Goal: Find specific page/section: Find specific page/section

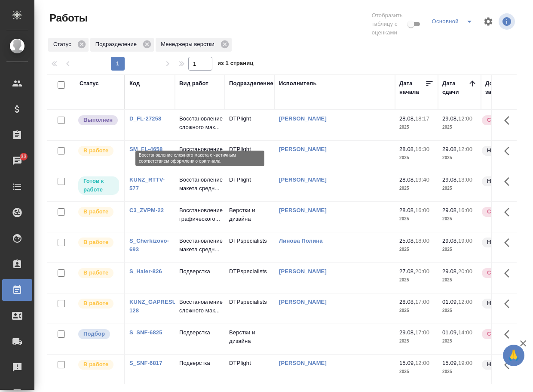
click at [190, 131] on p "Восстановление сложного мак..." at bounding box center [199, 122] width 41 height 17
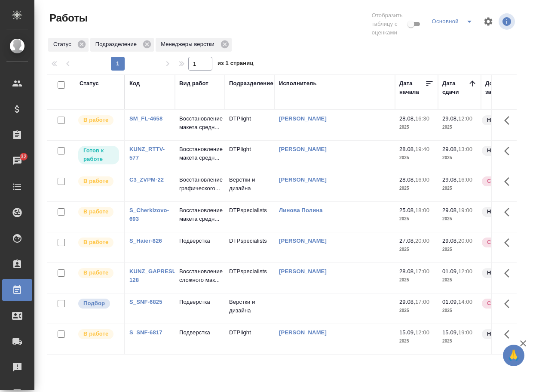
scroll to position [24, 0]
click at [154, 305] on link "S_SNF-6825" at bounding box center [145, 301] width 33 height 6
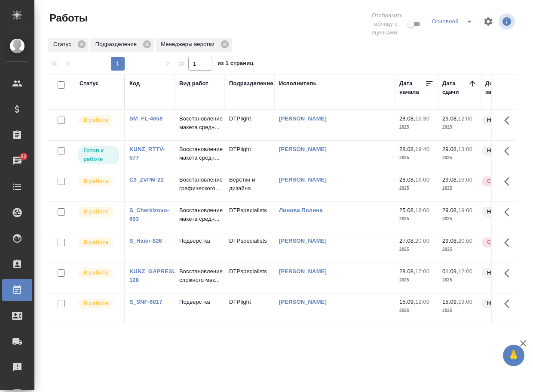
scroll to position [0, 0]
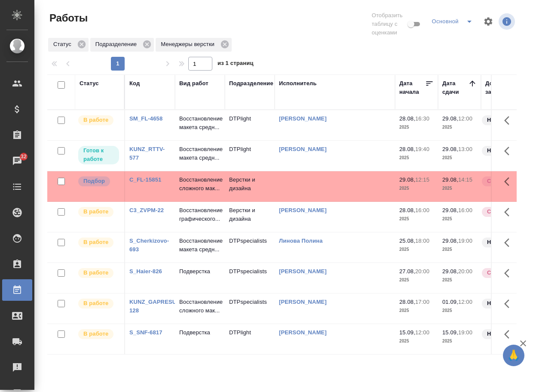
click at [139, 140] on td "C_FL-15851" at bounding box center [150, 125] width 50 height 30
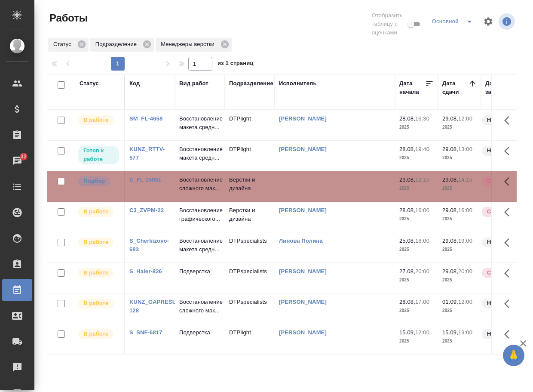
click at [144, 183] on link "C_FL-15851" at bounding box center [145, 179] width 32 height 6
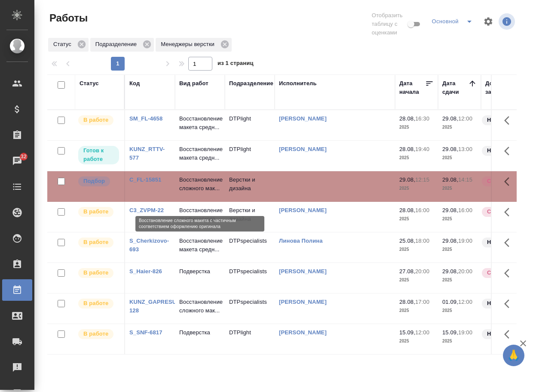
click at [200, 193] on p "Восстановление сложного мак..." at bounding box center [199, 183] width 41 height 17
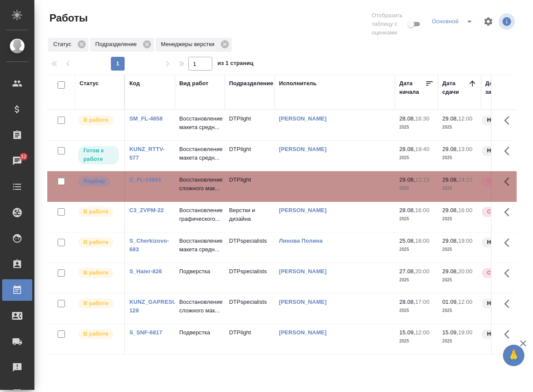
click at [146, 123] on div "KUNZ_RTTV-577" at bounding box center [149, 118] width 41 height 9
click at [147, 123] on div "KUNZ_RTTV-577" at bounding box center [149, 118] width 41 height 9
click at [153, 157] on link "KUNZ_RTTV-577" at bounding box center [146, 153] width 35 height 15
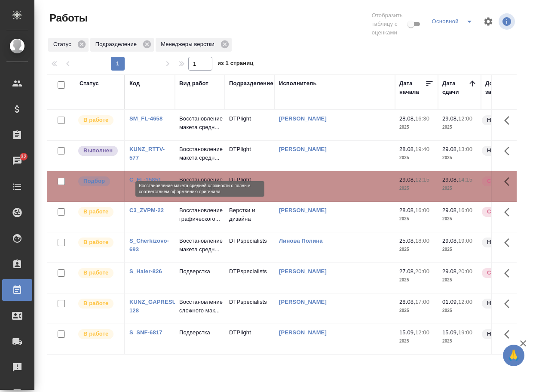
click at [200, 154] on p "Восстановление макета средн..." at bounding box center [199, 153] width 41 height 17
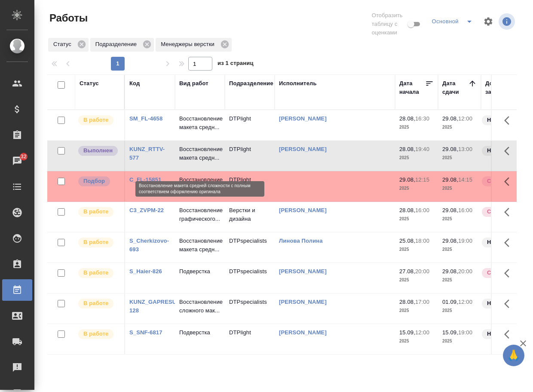
click at [200, 154] on p "Восстановление макета средн..." at bounding box center [199, 153] width 41 height 17
